Goal: Information Seeking & Learning: Learn about a topic

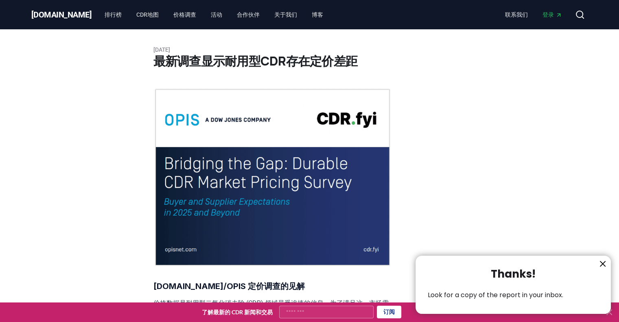
click at [141, 8] on div at bounding box center [309, 161] width 619 height 322
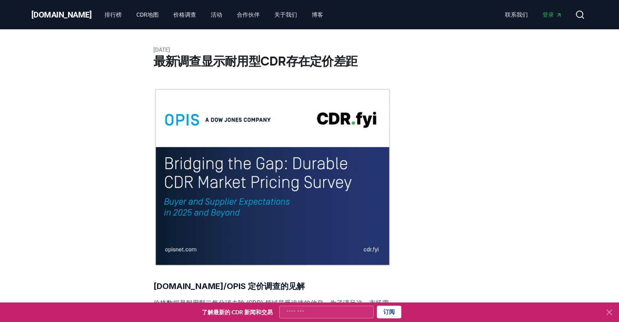
click at [144, 13] on div at bounding box center [309, 161] width 619 height 322
click at [173, 14] on font "价格调查" at bounding box center [184, 14] width 23 height 7
click at [173, 17] on font "价格调查" at bounding box center [184, 14] width 23 height 7
click at [173, 16] on font "价格调查" at bounding box center [184, 14] width 23 height 7
click at [211, 15] on font "活动" at bounding box center [216, 14] width 11 height 7
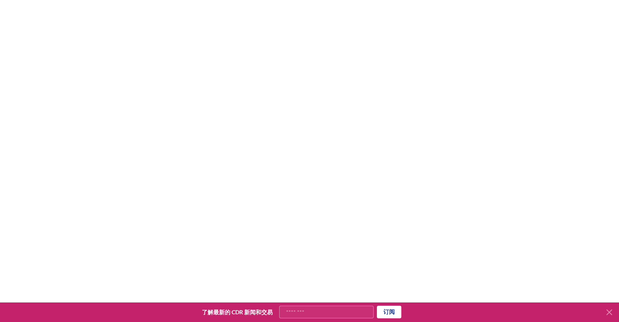
scroll to position [143, 0]
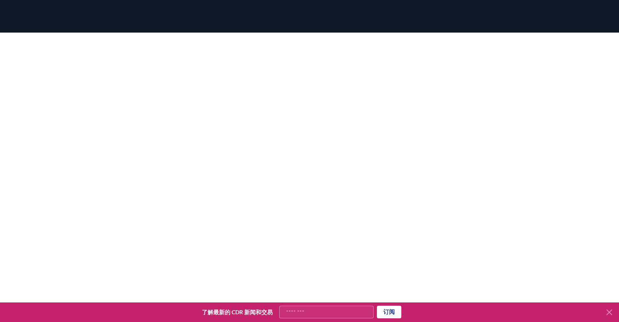
click at [362, 311] on input "您的电子邮件地址" at bounding box center [326, 312] width 94 height 13
type input "**********"
click at [380, 310] on button "订阅" at bounding box center [389, 312] width 24 height 13
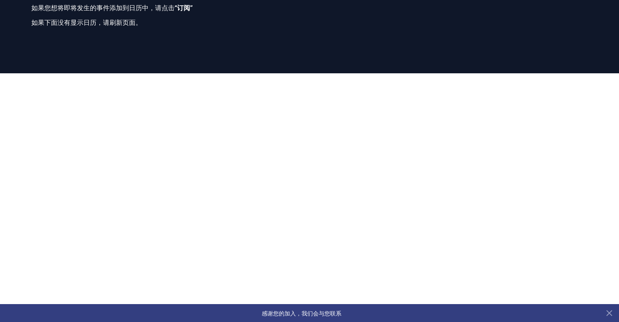
scroll to position [0, 0]
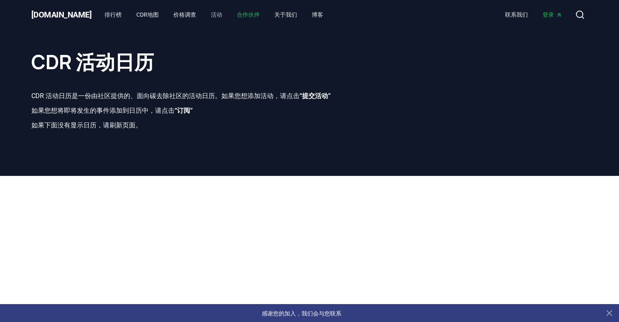
click at [237, 11] on font "合作伙伴" at bounding box center [248, 14] width 23 height 7
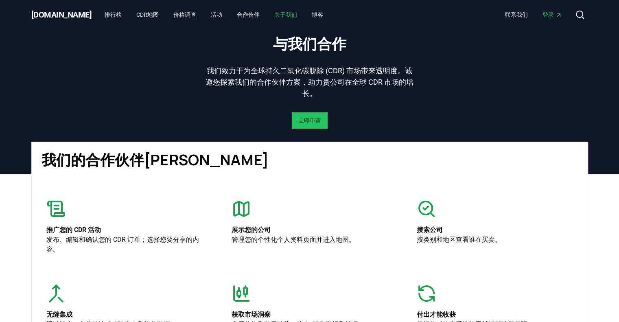
click at [268, 9] on link "关于我们" at bounding box center [286, 14] width 36 height 15
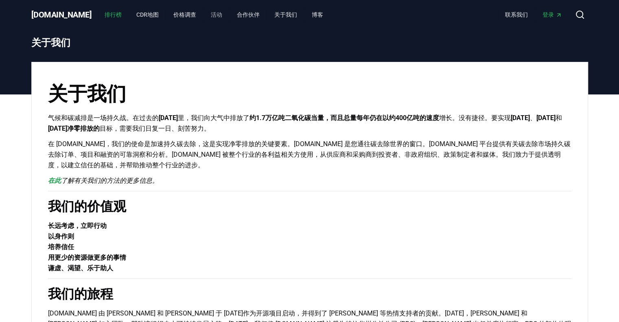
click at [98, 14] on link "排行榜" at bounding box center [113, 14] width 30 height 15
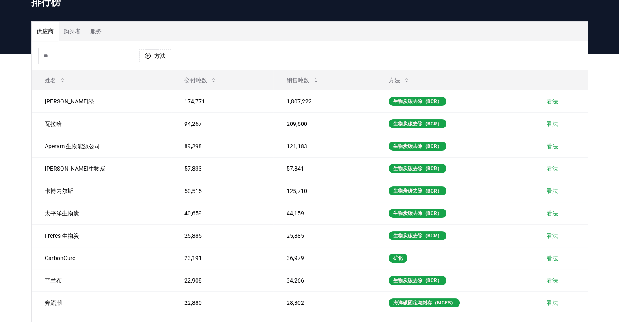
scroll to position [81, 0]
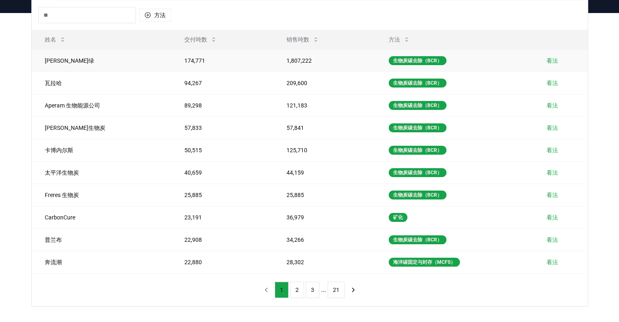
click at [549, 62] on font "看法" at bounding box center [552, 60] width 11 height 7
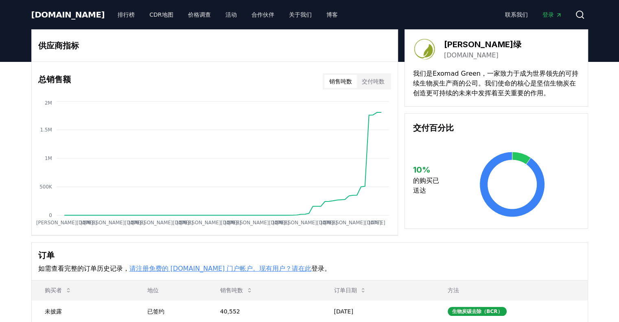
click at [190, 281] on th "地位" at bounding box center [170, 290] width 73 height 20
click at [248, 268] on font "请注册免费的 CDR.fyi 门户帐户。现有用户？请" at bounding box center [213, 269] width 169 height 8
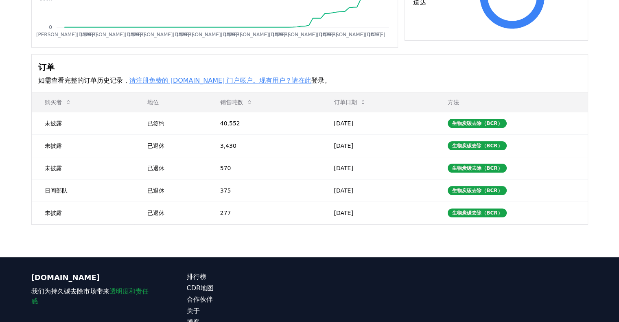
scroll to position [240, 0]
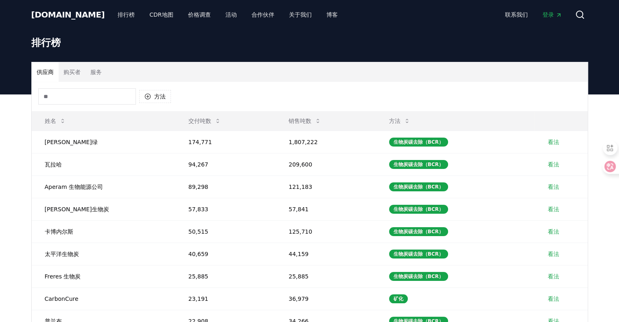
click at [107, 102] on input at bounding box center [87, 96] width 98 height 16
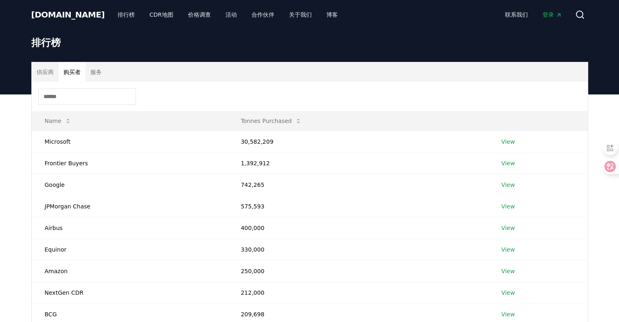
click at [72, 80] on button "购买者" at bounding box center [72, 72] width 27 height 20
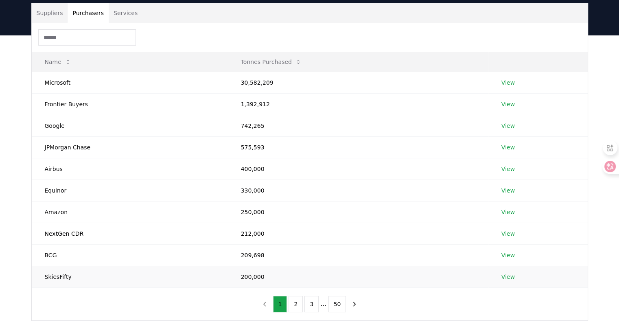
scroll to position [52, 0]
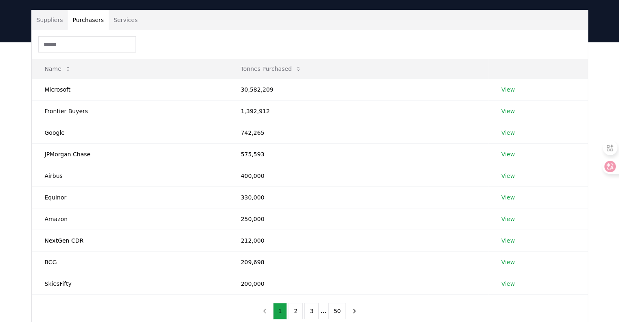
click at [0, 224] on div "Suppliers Purchasers Services Name Tonnes Purchased Microsoft 30,582,209 View F…" at bounding box center [309, 201] width 619 height 318
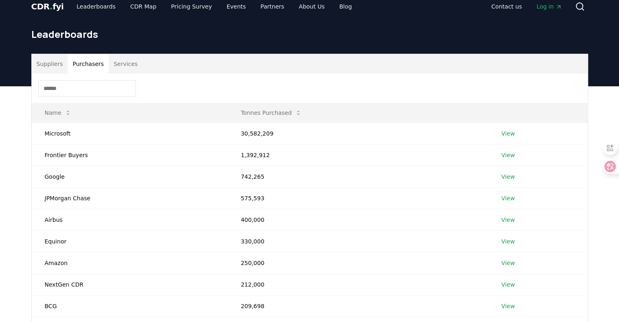
scroll to position [0, 0]
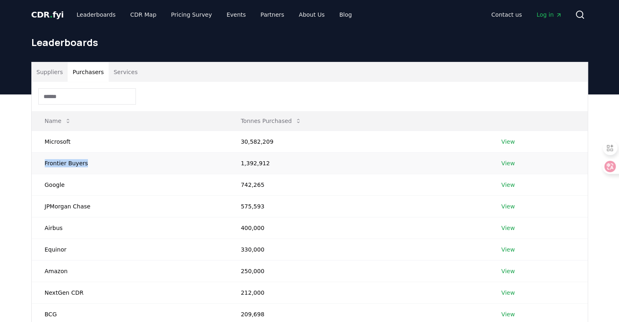
drag, startPoint x: 98, startPoint y: 162, endPoint x: 44, endPoint y: 166, distance: 53.8
click at [44, 166] on td "Frontier Buyers" at bounding box center [130, 163] width 196 height 22
copy td "Frontier Buyers"
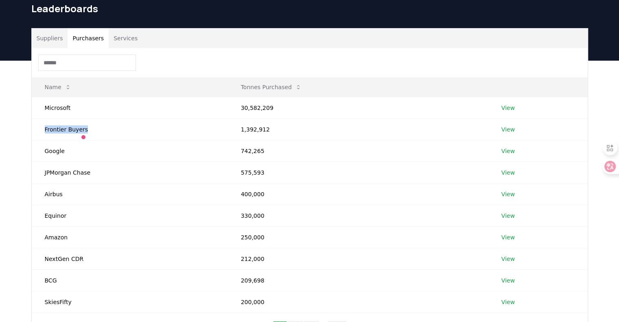
scroll to position [41, 0]
